Goal: Task Accomplishment & Management: Manage account settings

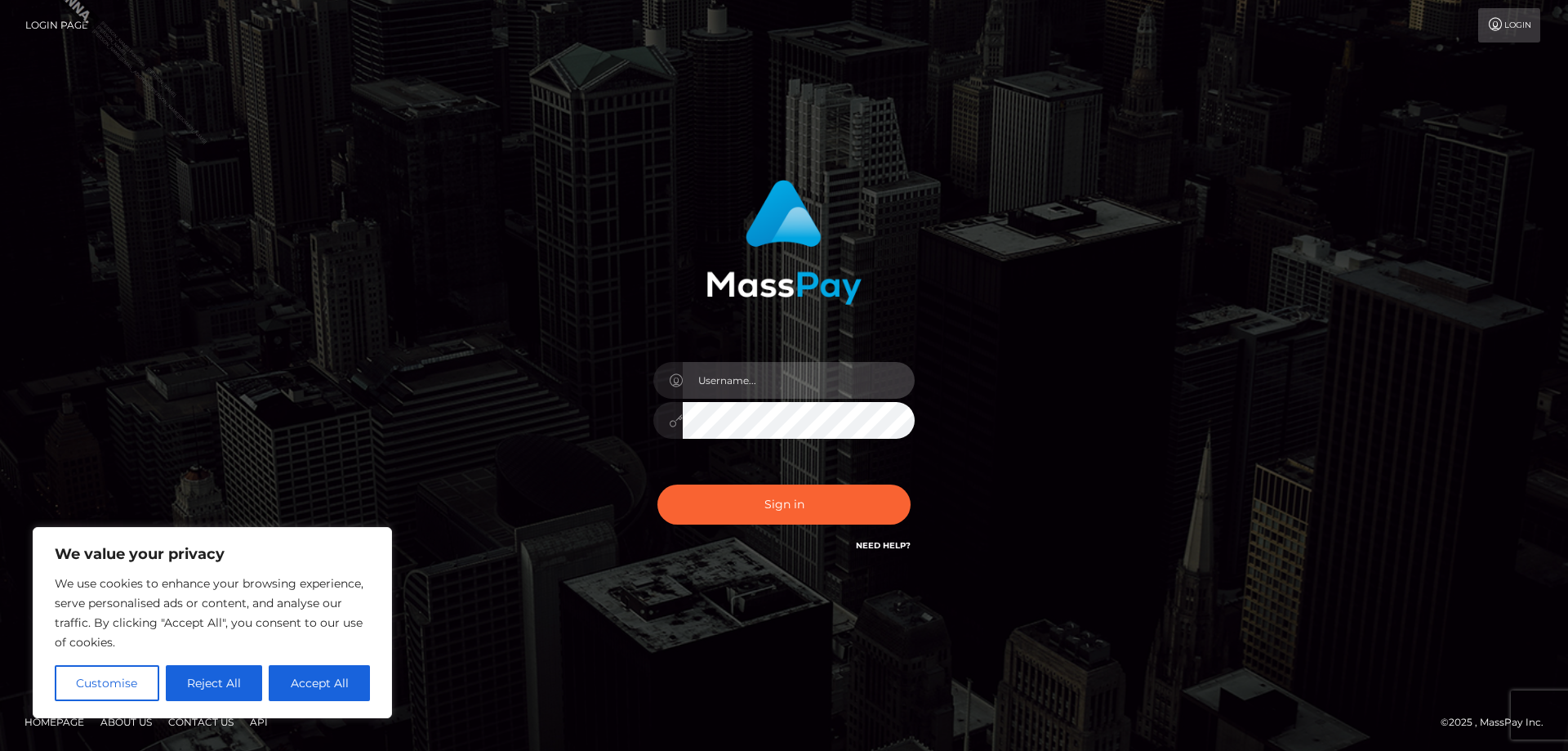
click at [749, 392] on input "text" at bounding box center [798, 379] width 232 height 37
type input "Jose.Silversocial"
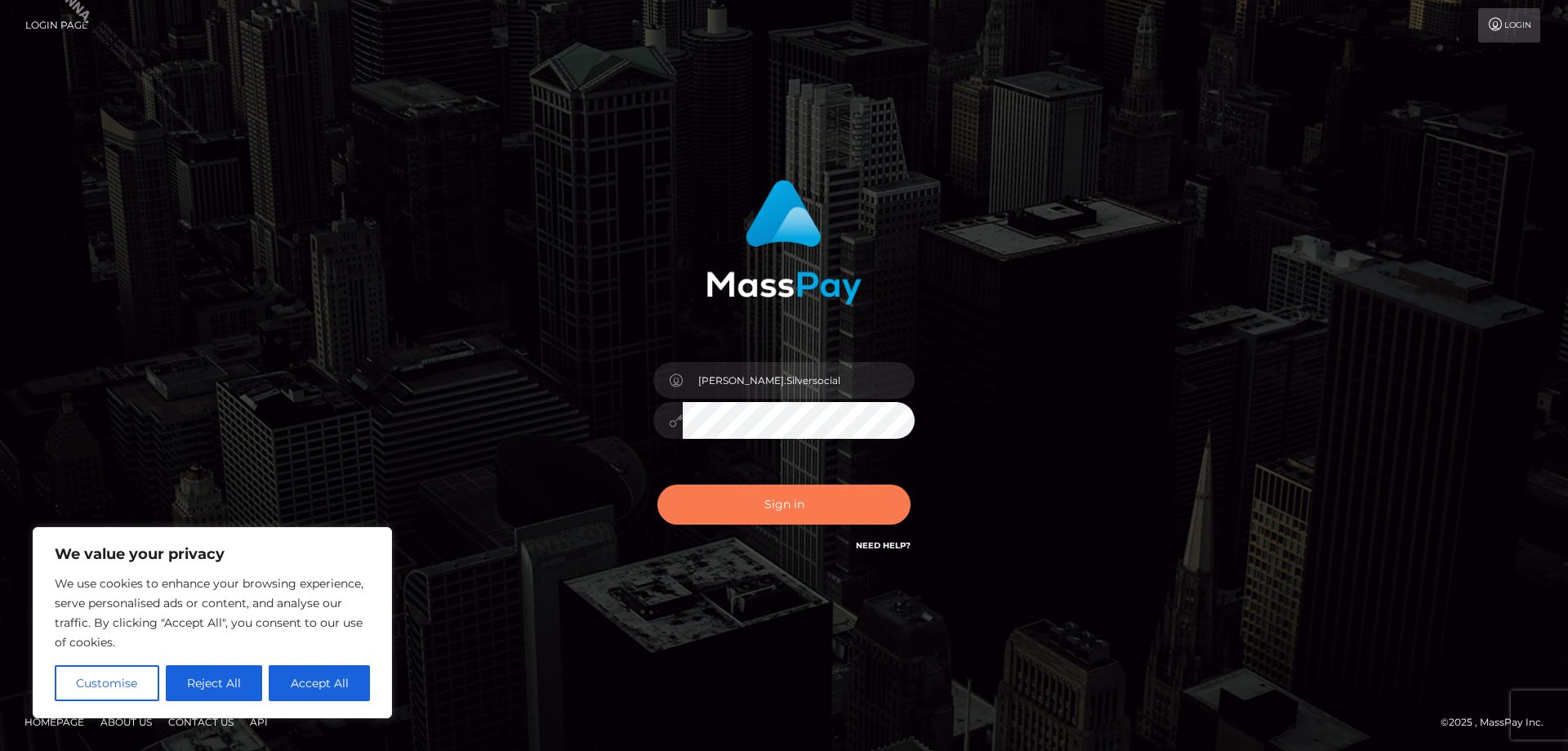
click at [790, 506] on button "Sign in" at bounding box center [784, 504] width 254 height 40
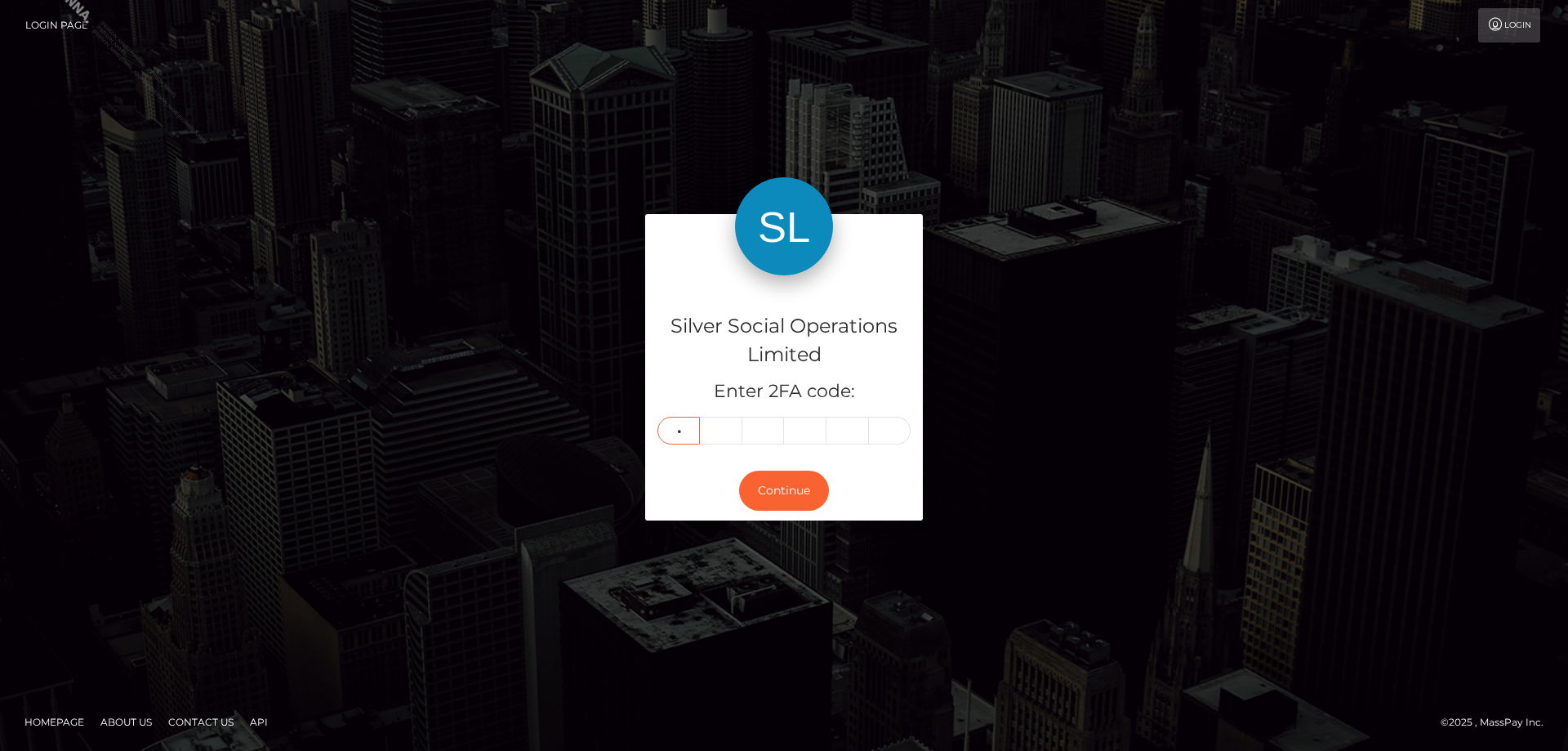
type input "1"
type input "5"
type input "3"
type input "4"
type input "7"
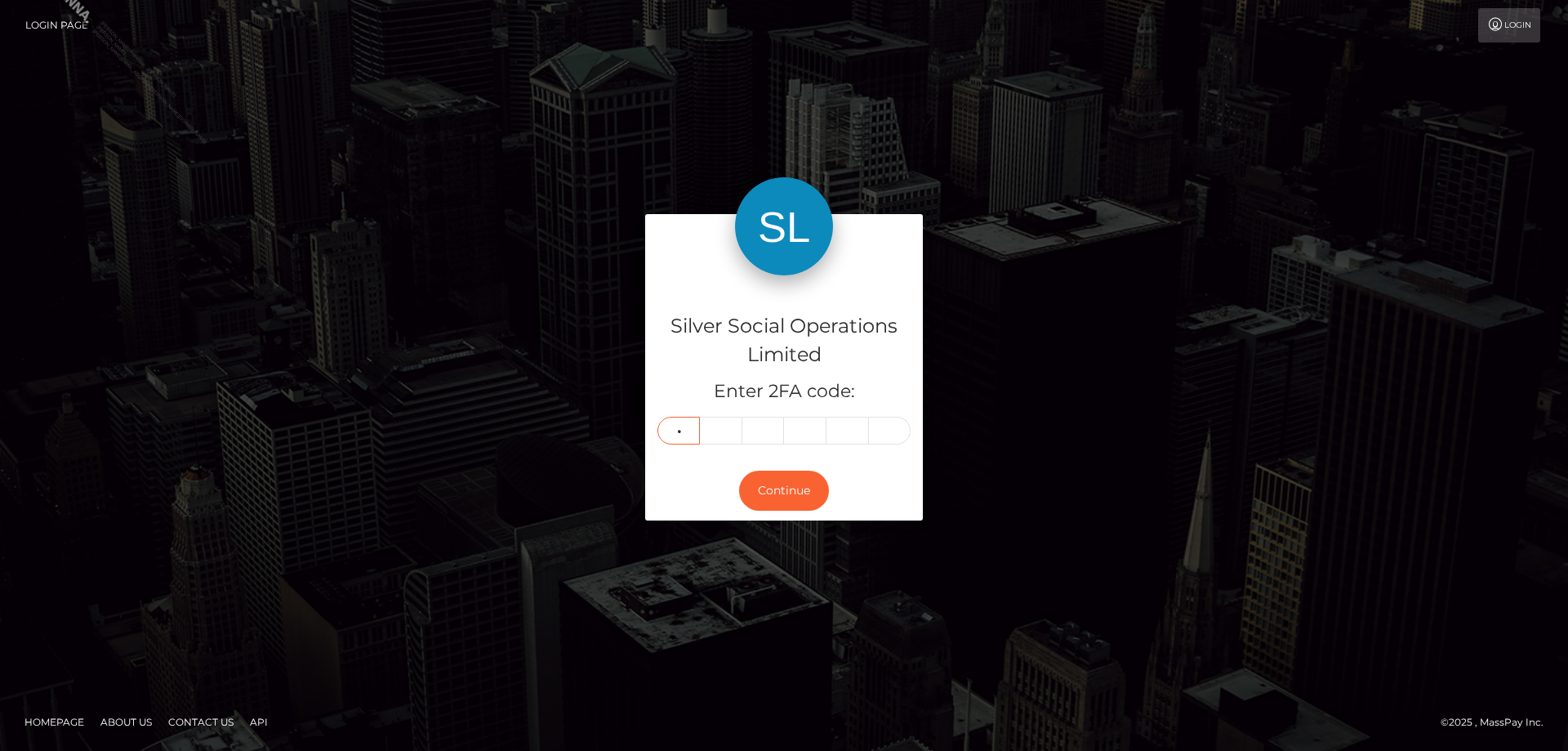
type input "8"
type input "7"
type input "2"
type input "1"
type input "9"
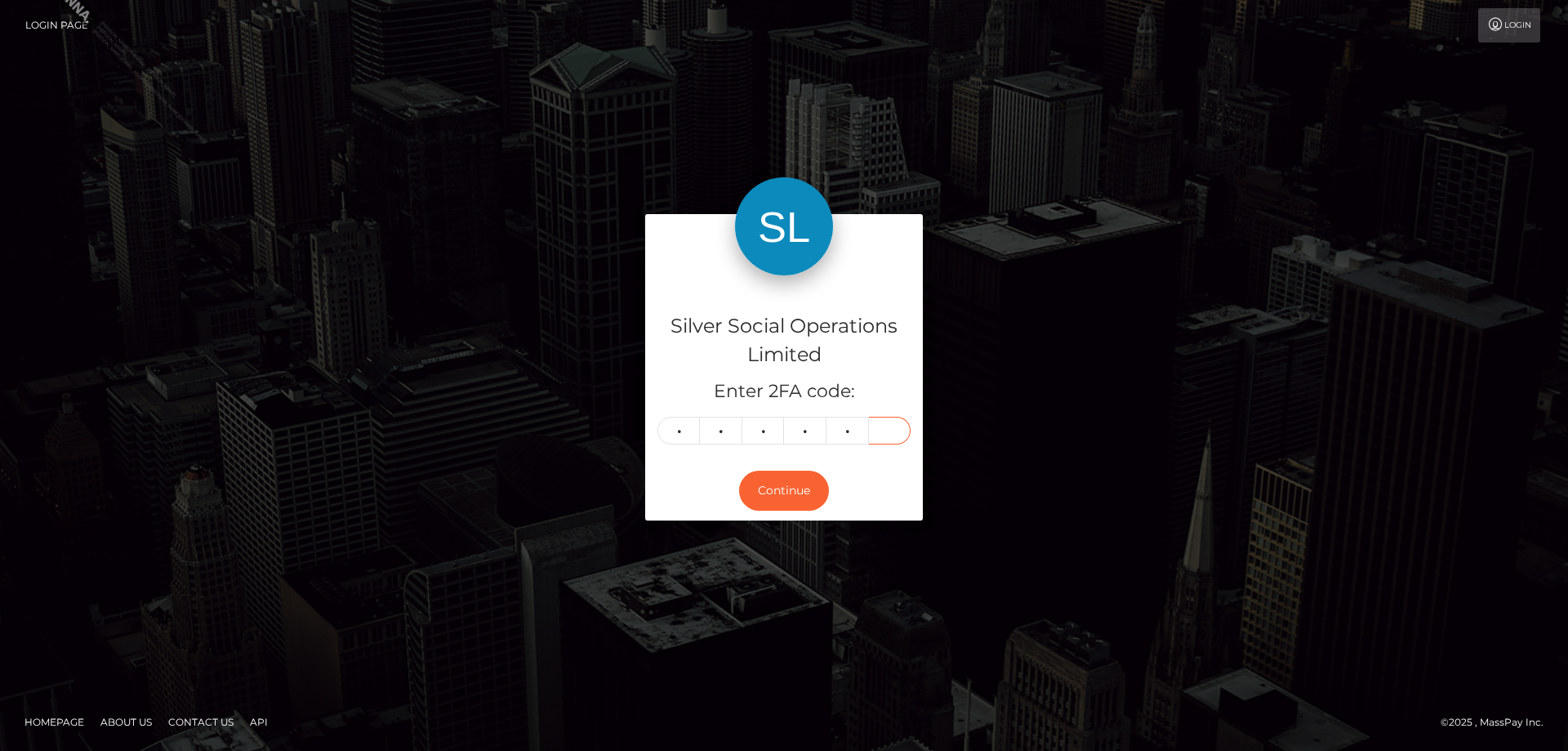
type input "5"
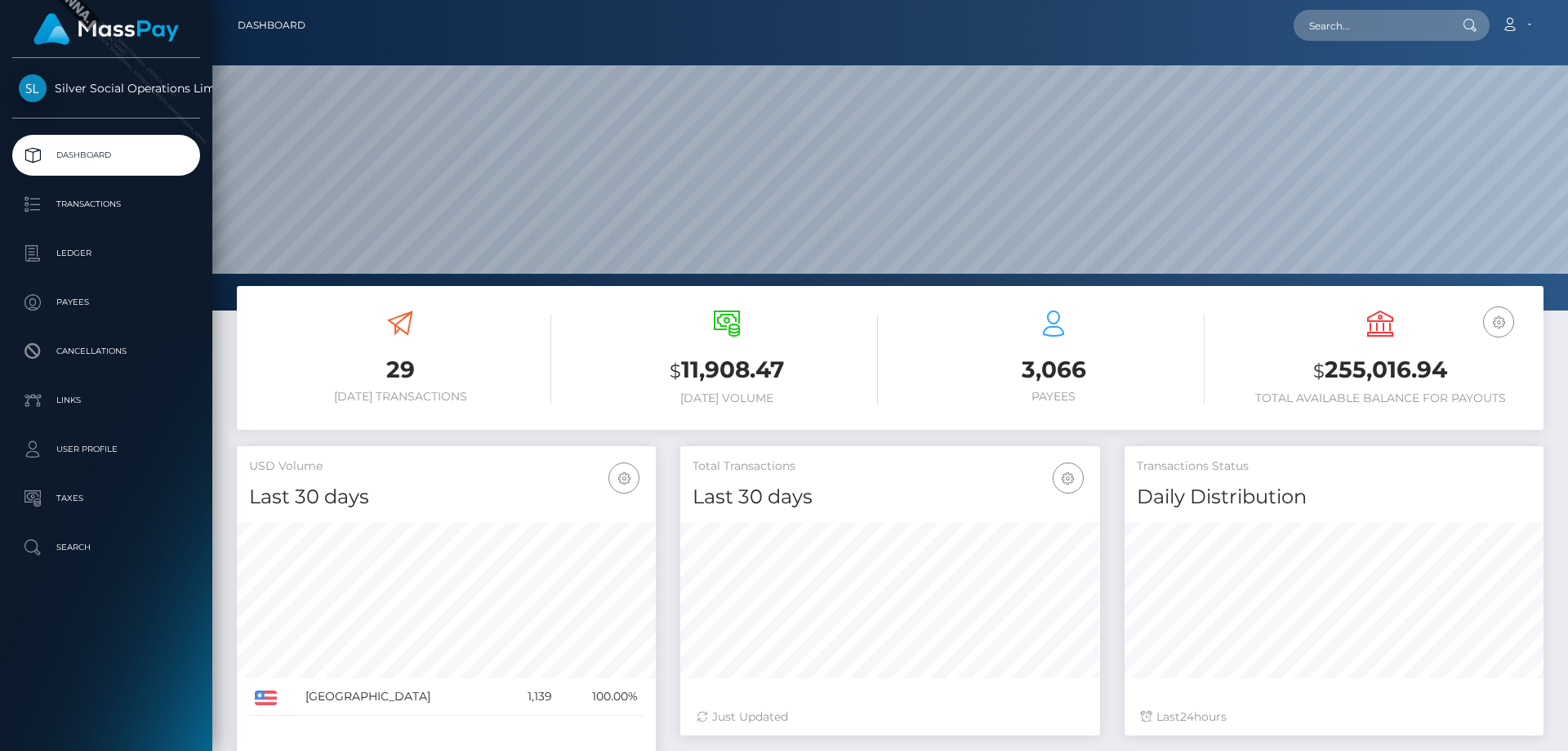
scroll to position [290, 420]
drag, startPoint x: 1466, startPoint y: 364, endPoint x: 1263, endPoint y: 368, distance: 203.0
click at [1263, 368] on h3 "$ 255,016.94" at bounding box center [1380, 371] width 302 height 34
copy h3 "$ 255,016.94"
